Goal: Find specific page/section: Find specific page/section

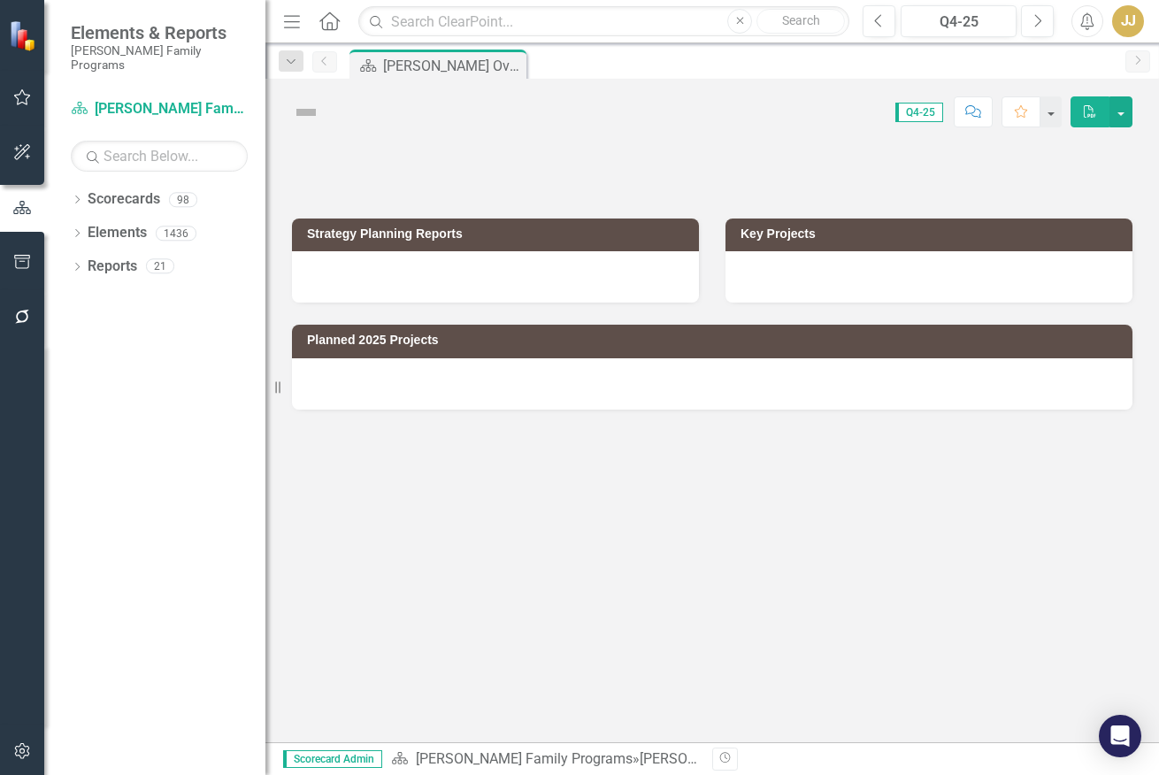
click at [68, 186] on div "Dropdown Scorecards 98 Dropdown [PERSON_NAME] Family Programs Dropdown Strategi…" at bounding box center [154, 480] width 221 height 590
click at [76, 196] on icon "Dropdown" at bounding box center [77, 201] width 12 height 10
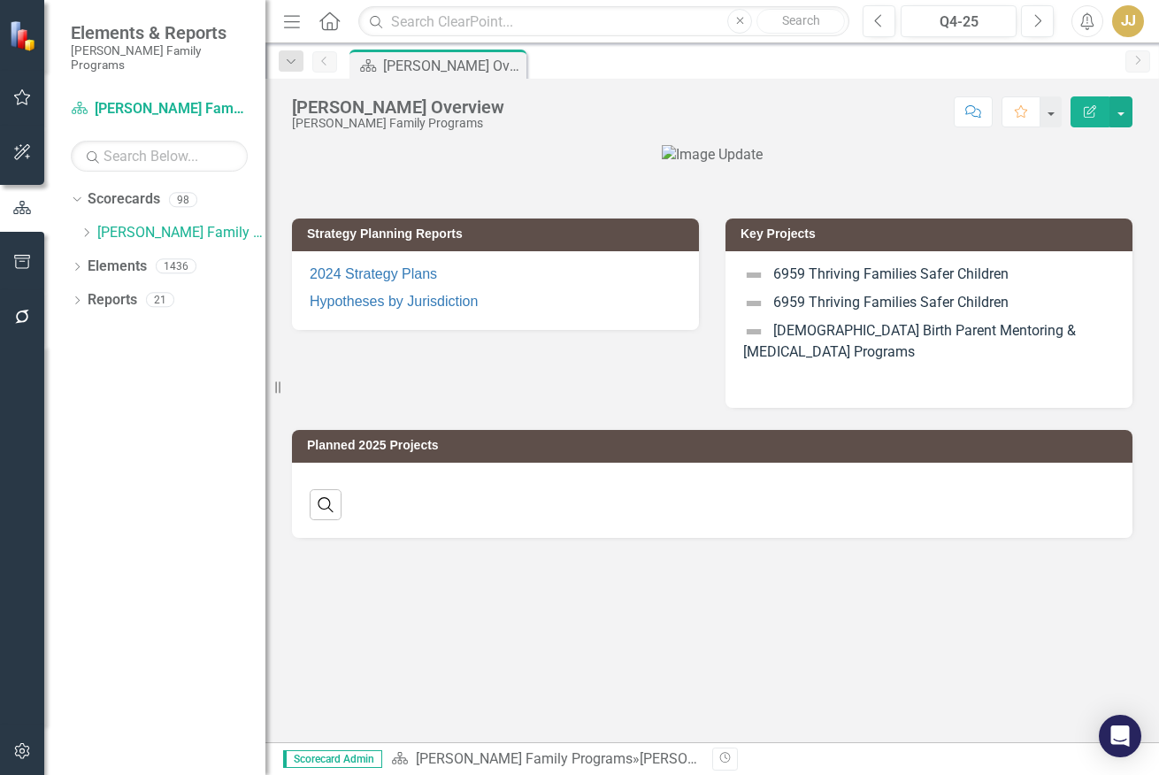
click at [86, 227] on icon "Dropdown" at bounding box center [86, 232] width 13 height 11
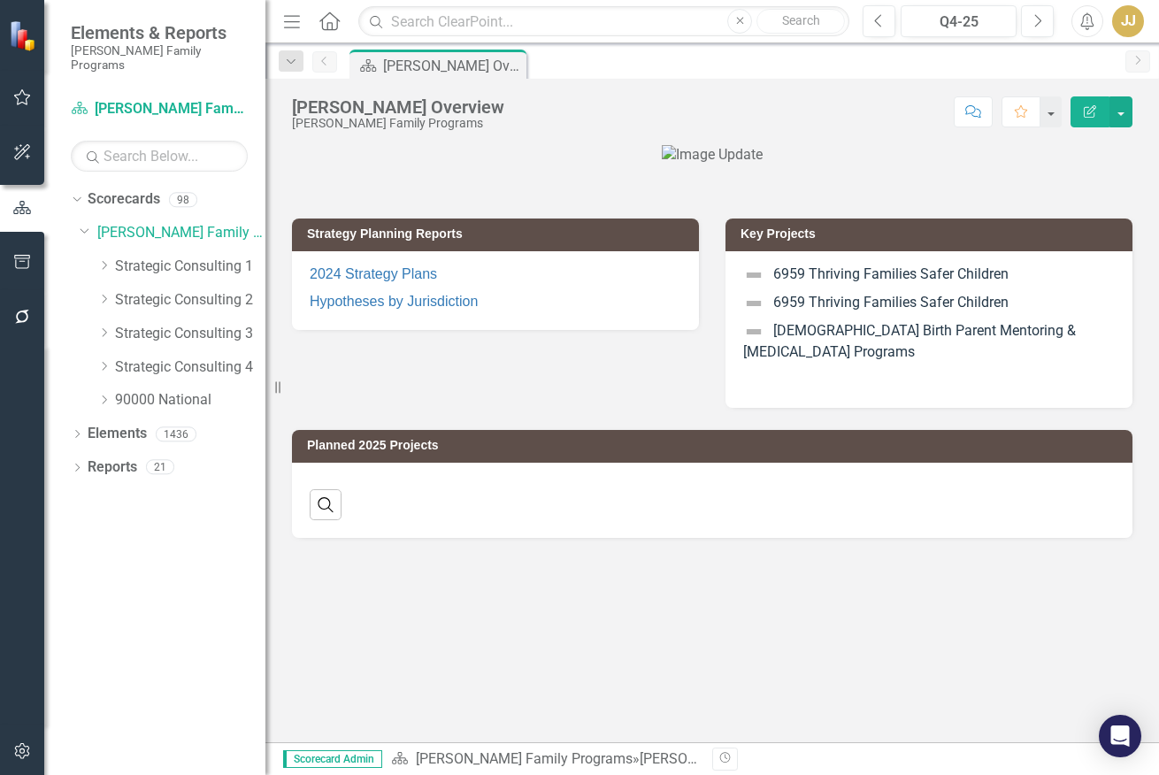
click at [109, 260] on icon "Dropdown" at bounding box center [103, 265] width 13 height 11
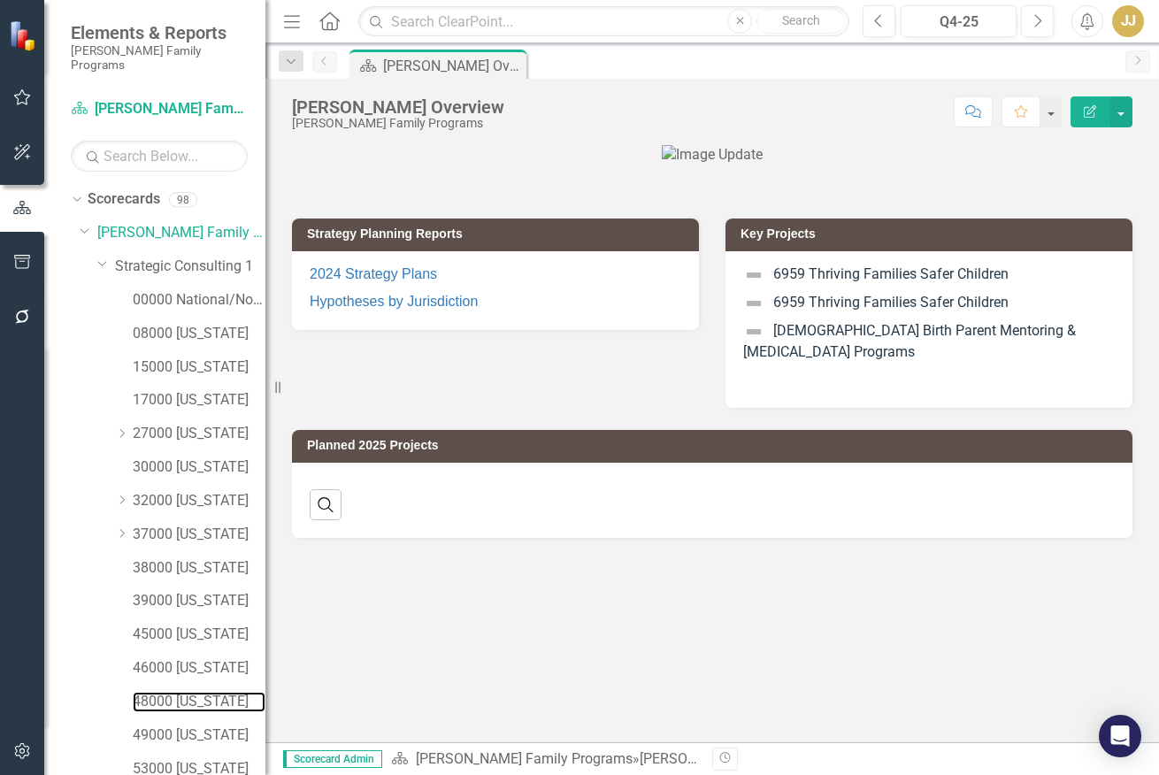
click at [197, 692] on link "48000 [US_STATE]" at bounding box center [199, 702] width 133 height 20
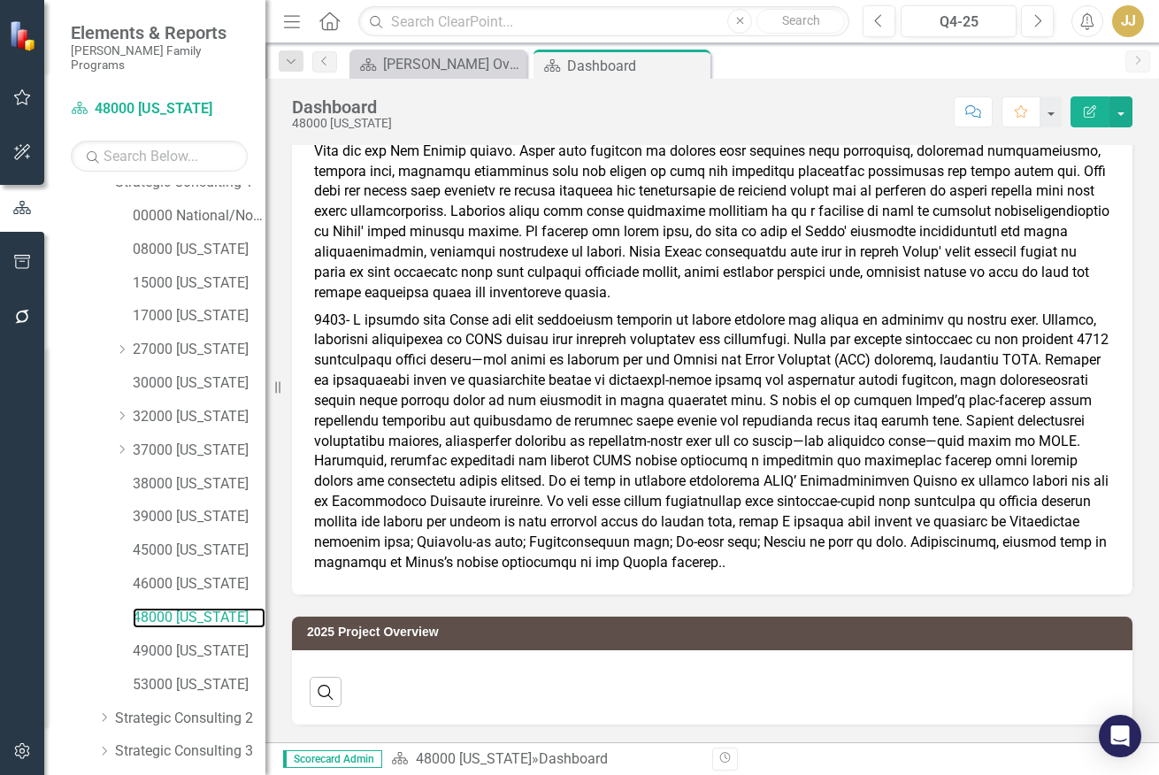
scroll to position [199, 0]
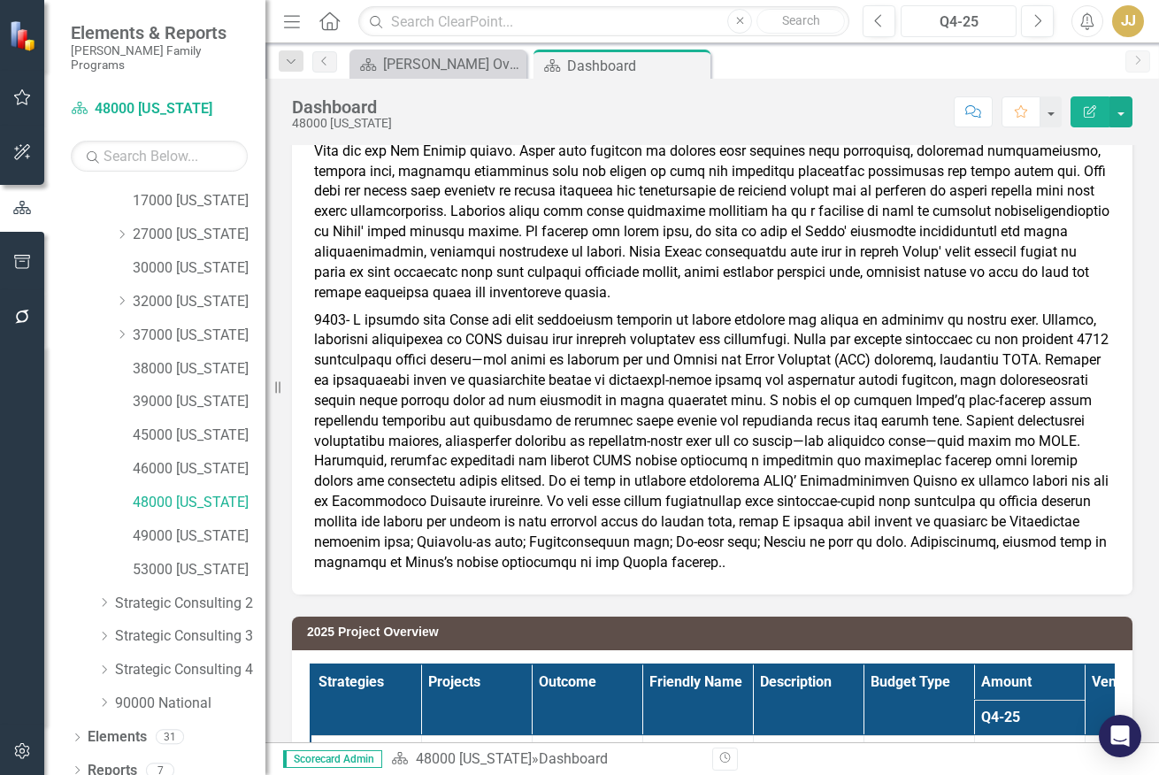
click at [976, 15] on div "Q4-25" at bounding box center [958, 21] width 103 height 21
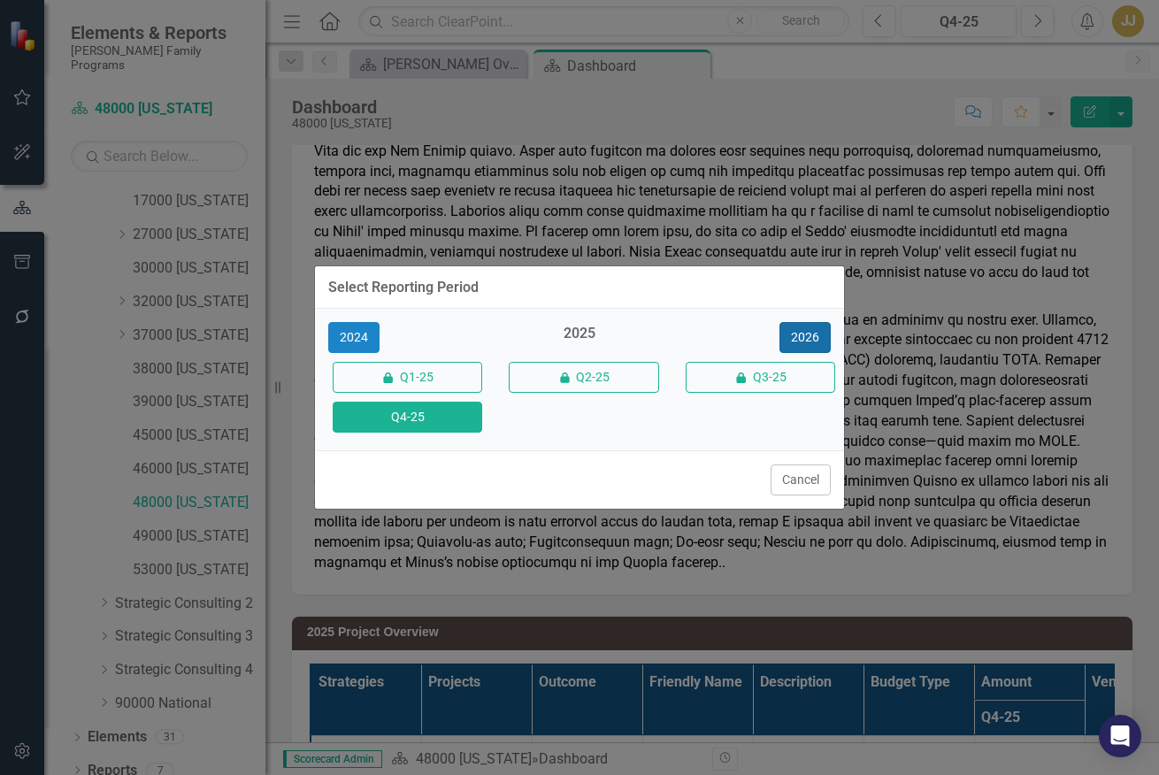
click at [799, 336] on button "2026" at bounding box center [804, 337] width 51 height 31
click at [440, 412] on button "Q4-26" at bounding box center [407, 417] width 149 height 31
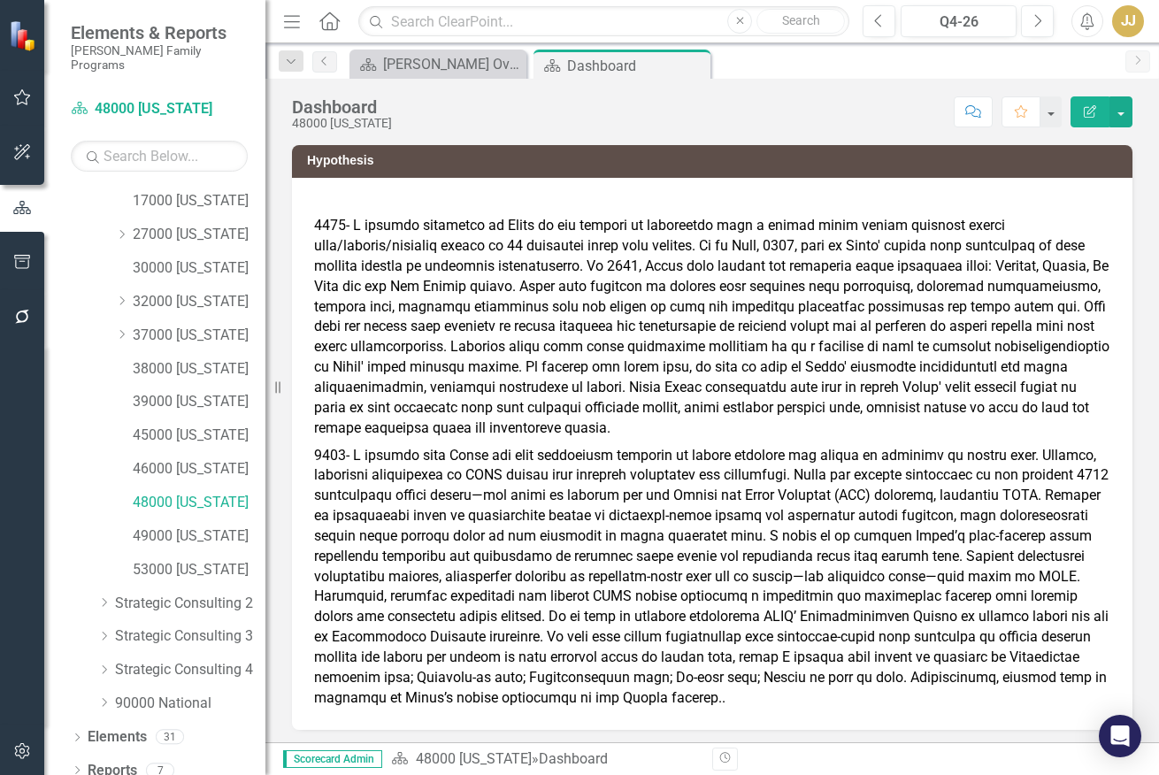
click at [81, 767] on icon "Dropdown" at bounding box center [77, 772] width 12 height 10
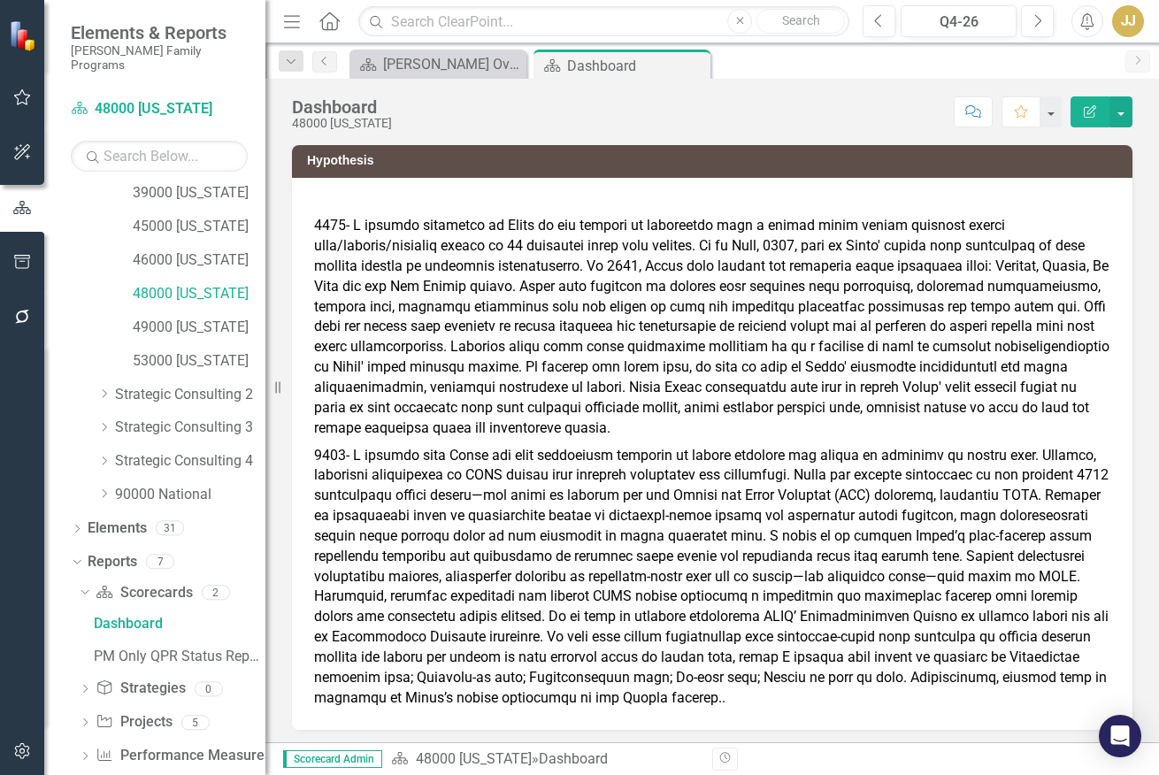
scroll to position [420, 0]
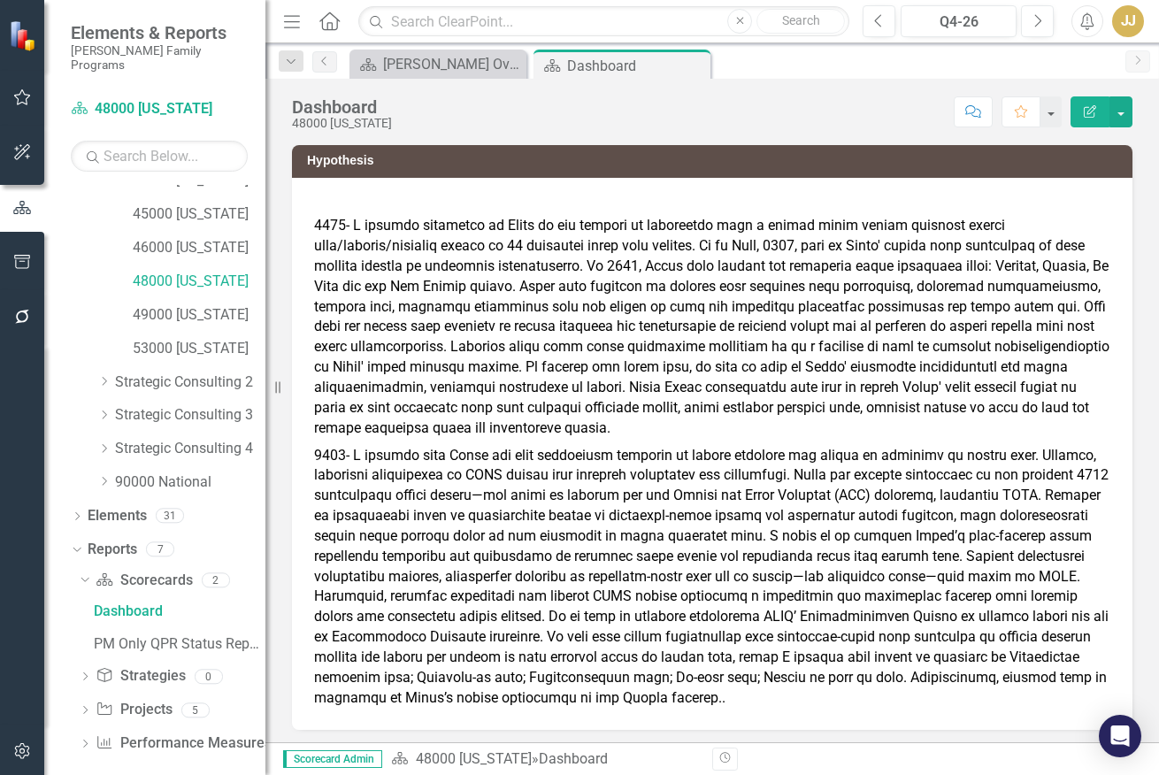
click at [80, 740] on icon "Dropdown" at bounding box center [85, 745] width 12 height 10
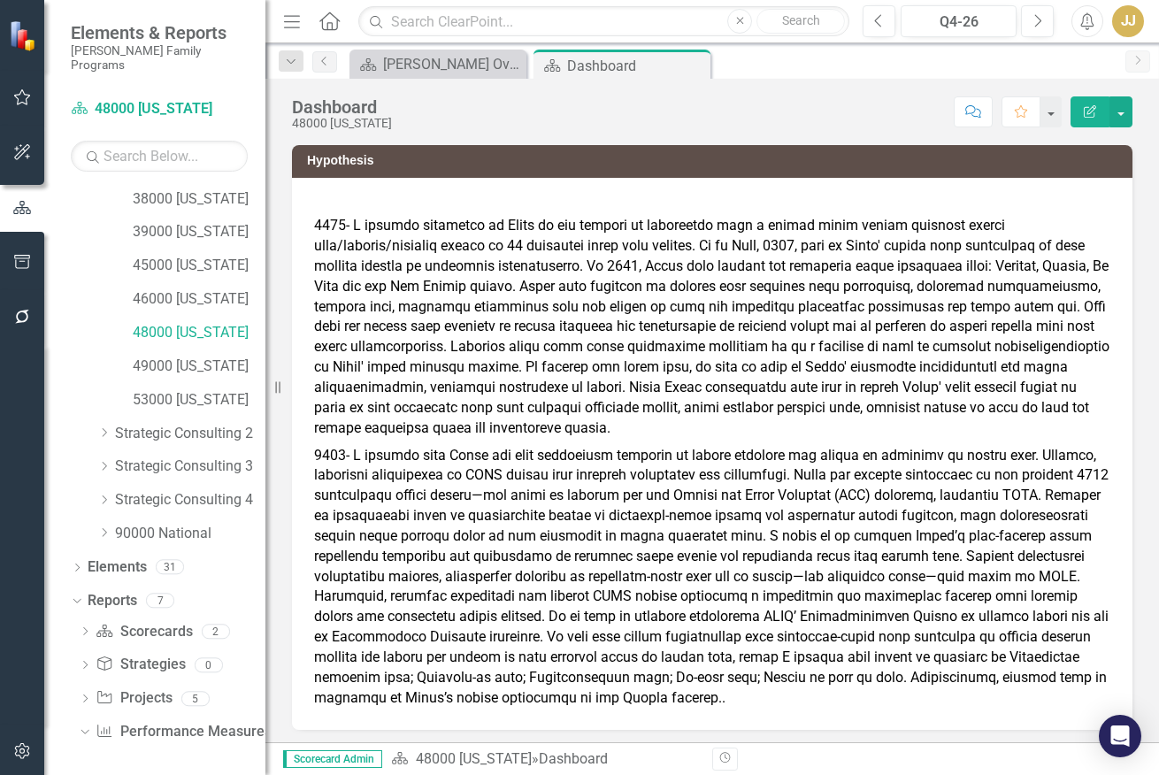
scroll to position [355, 0]
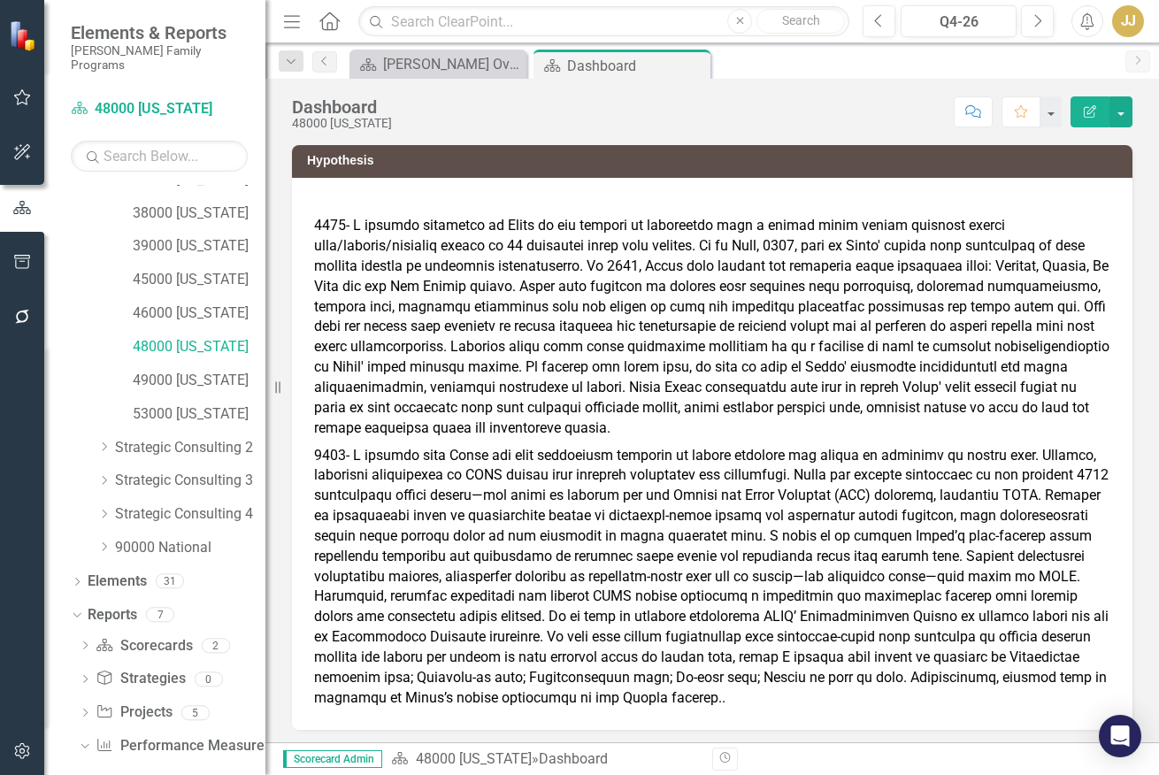
click at [81, 709] on icon "Dropdown" at bounding box center [85, 714] width 12 height 10
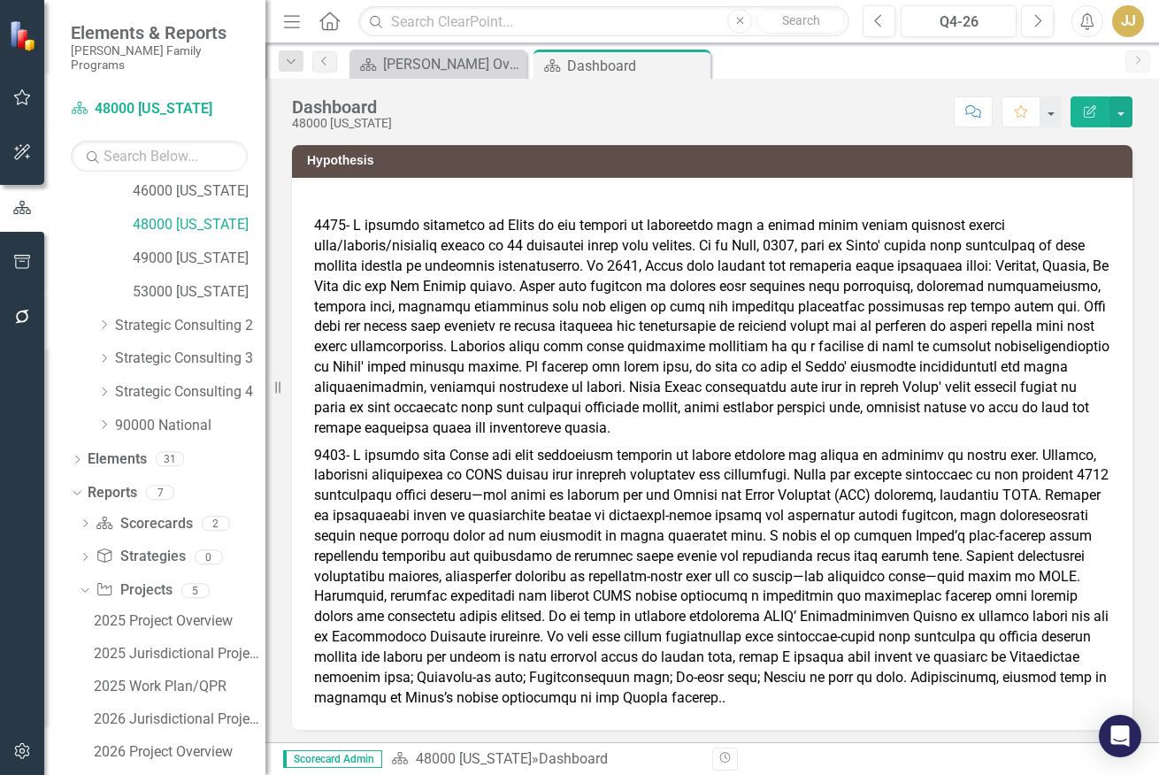
scroll to position [518, 0]
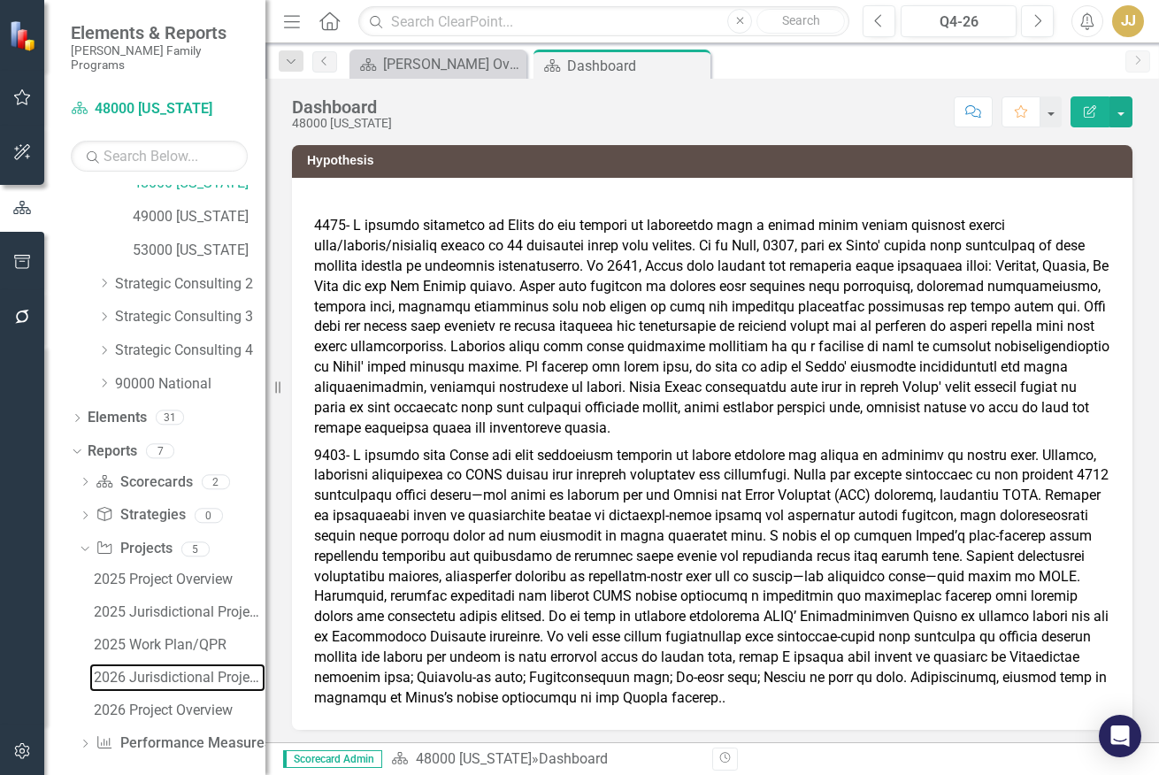
click at [188, 670] on div "2026 Jurisdictional Projects Assessment" at bounding box center [180, 678] width 172 height 16
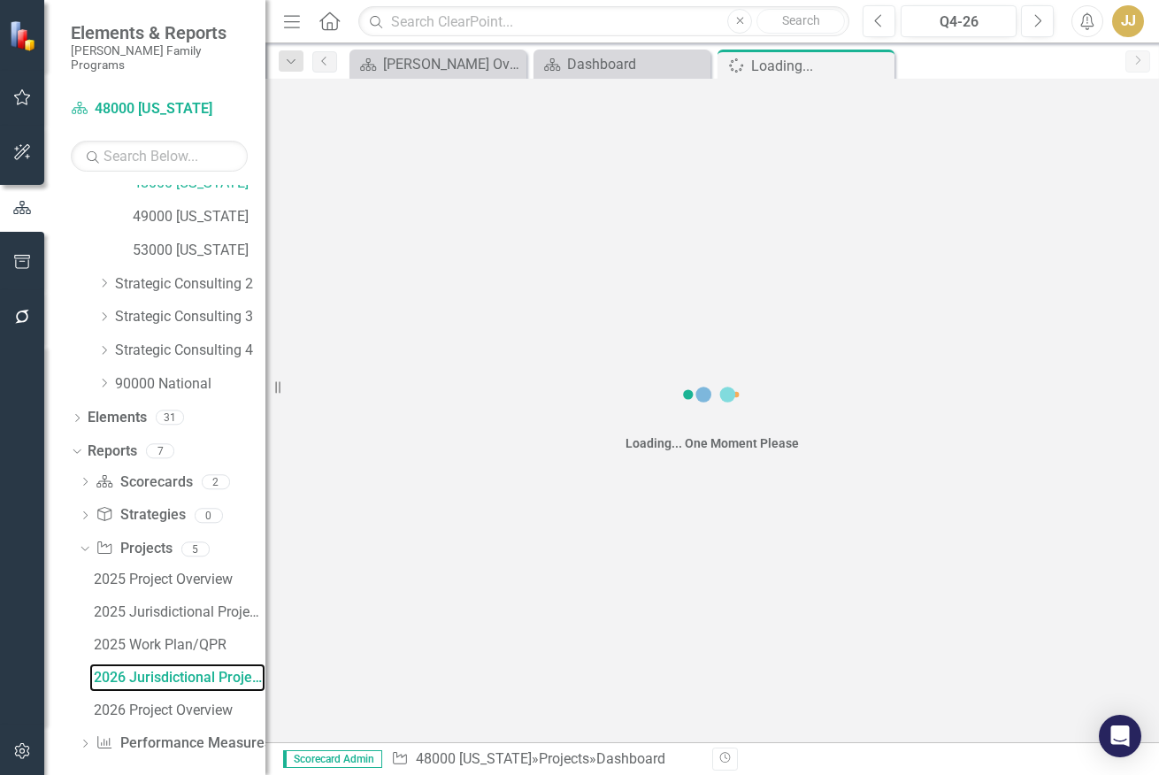
scroll to position [421, 0]
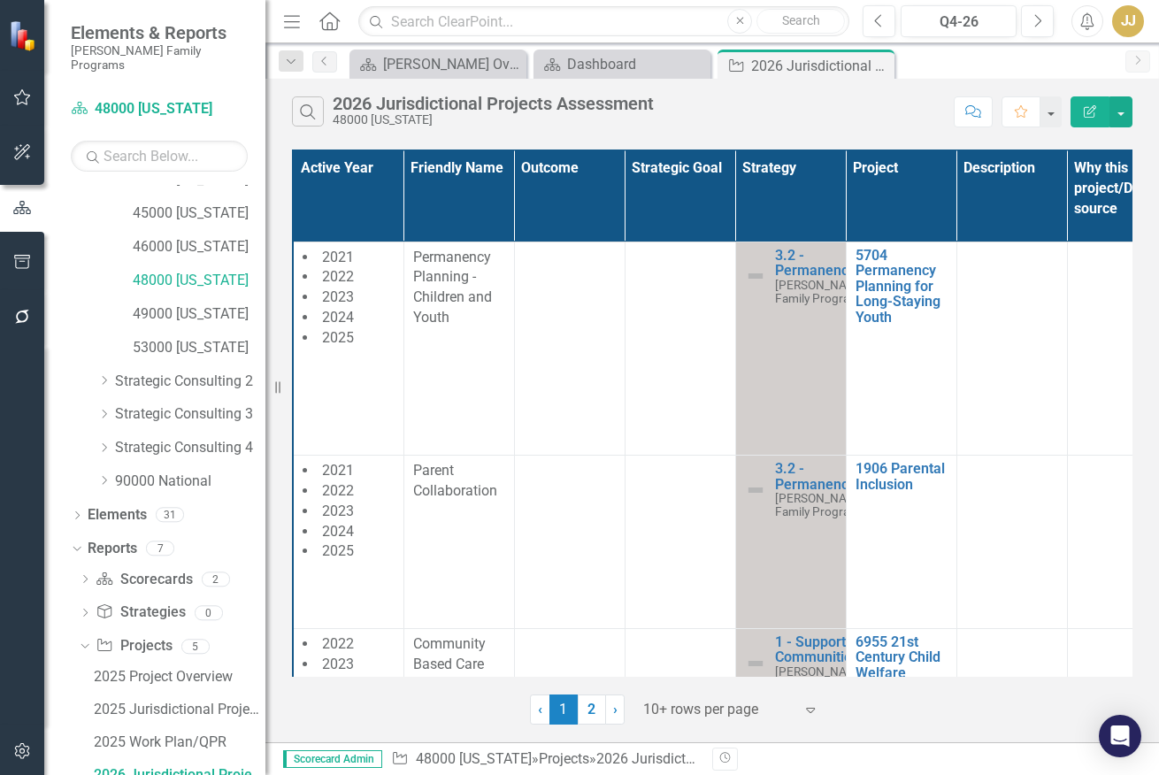
click at [1152, 0] on div "Menu Home Search Close Search Previous Q4-26 Next Alerts JJ User Edit Profile D…" at bounding box center [711, 21] width 893 height 43
click at [650, 700] on div at bounding box center [718, 710] width 150 height 24
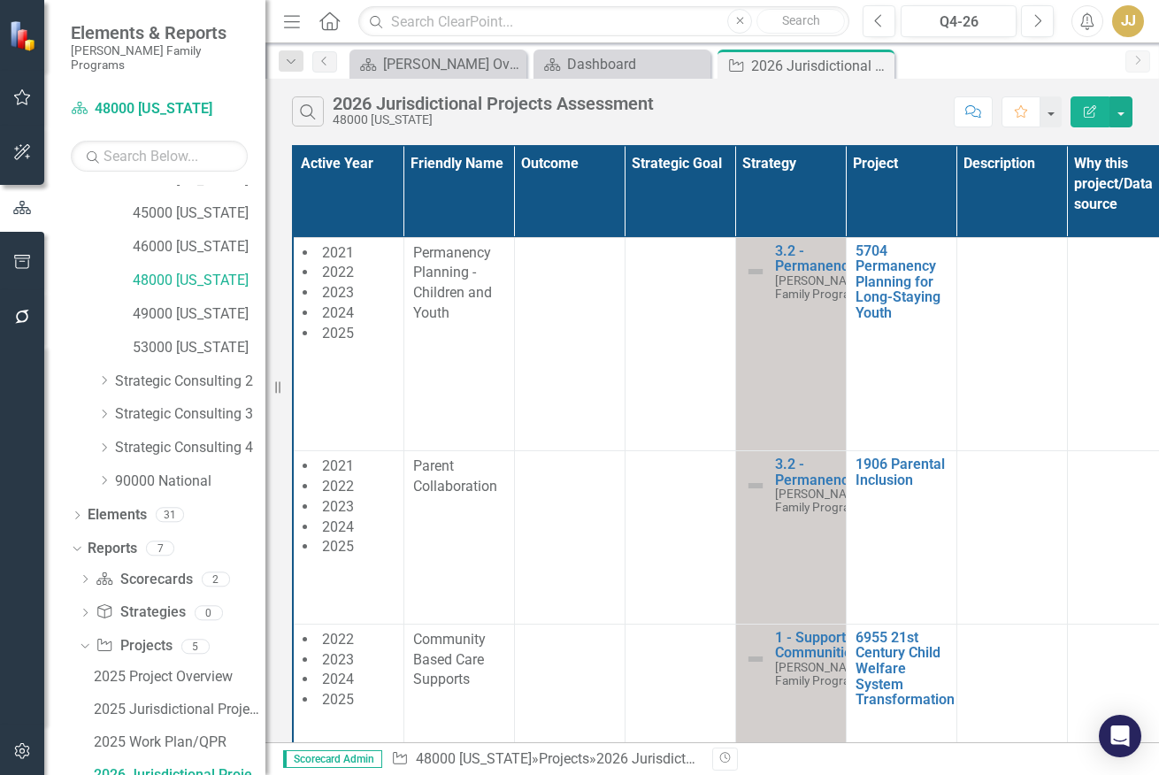
scroll to position [1592, 393]
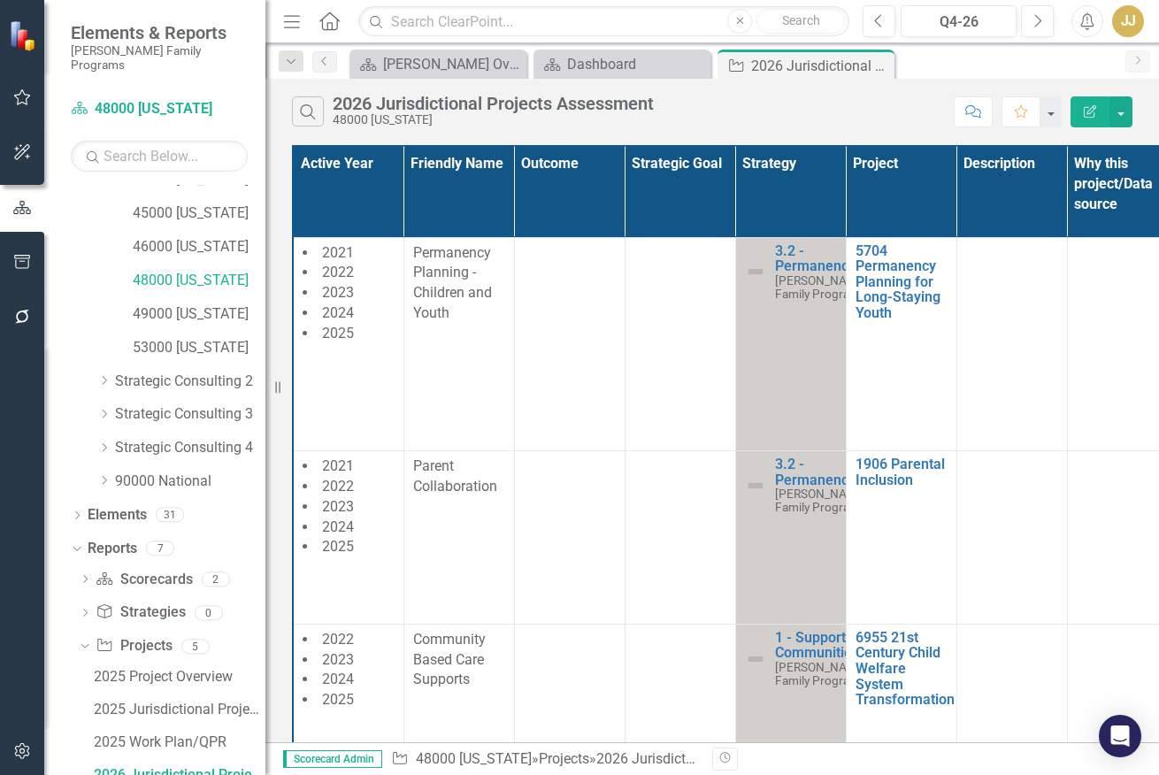
scroll to position [3449, 393]
